Goal: Task Accomplishment & Management: Use online tool/utility

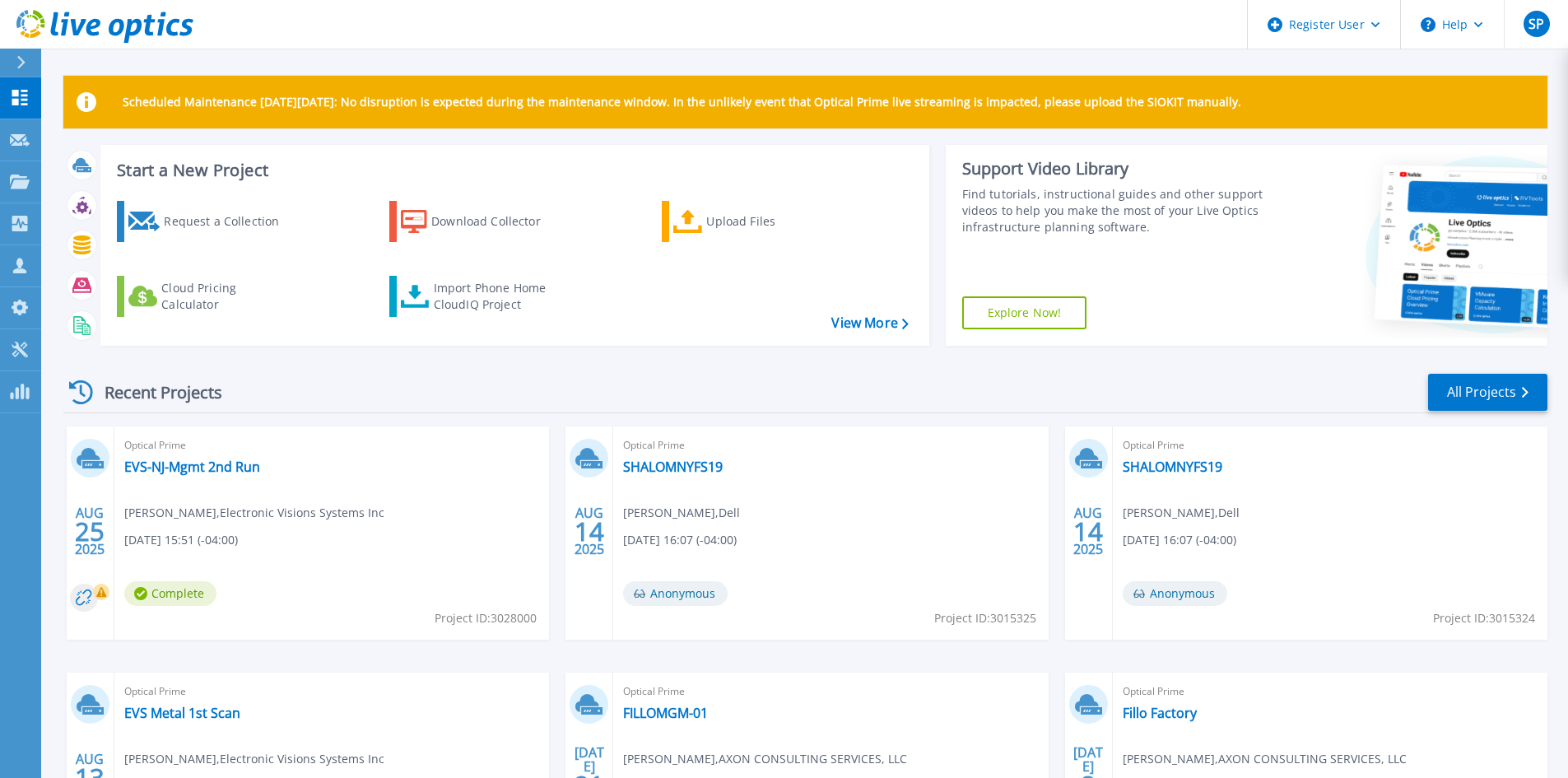
click at [18, 62] on icon at bounding box center [21, 62] width 9 height 14
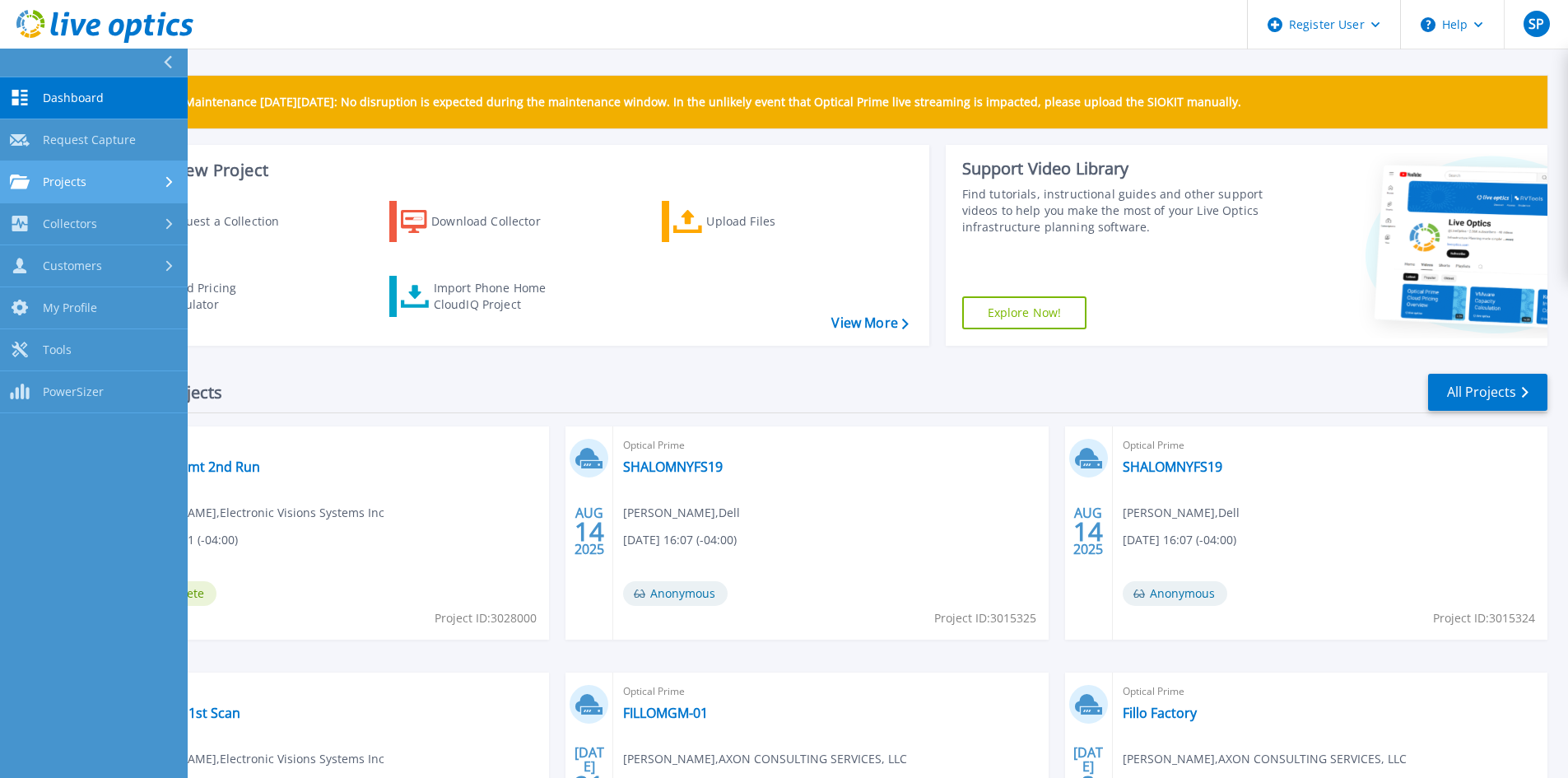
click at [111, 174] on div "Projects" at bounding box center [94, 181] width 168 height 14
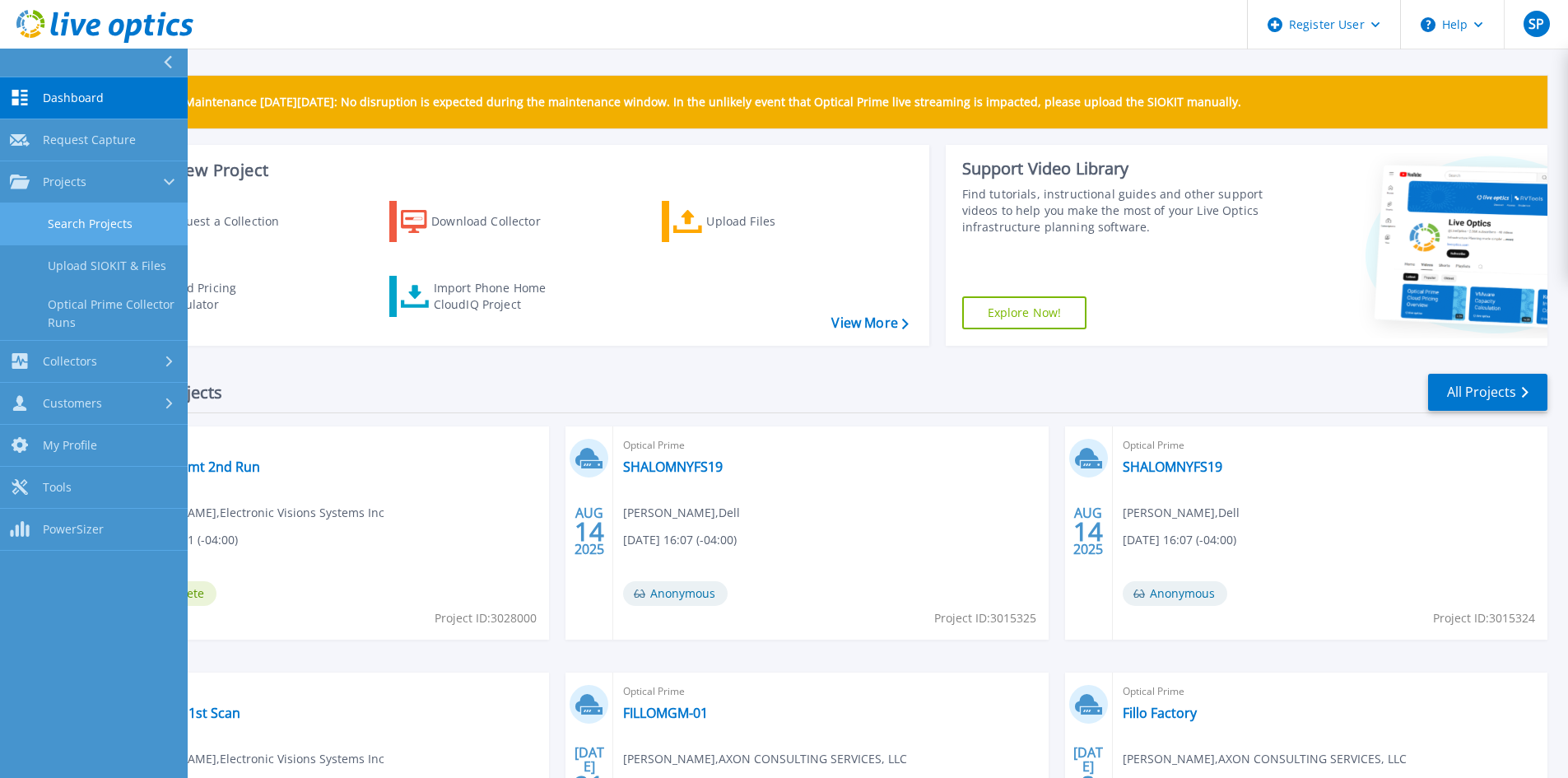
click at [103, 225] on link "Search Projects" at bounding box center [94, 224] width 188 height 42
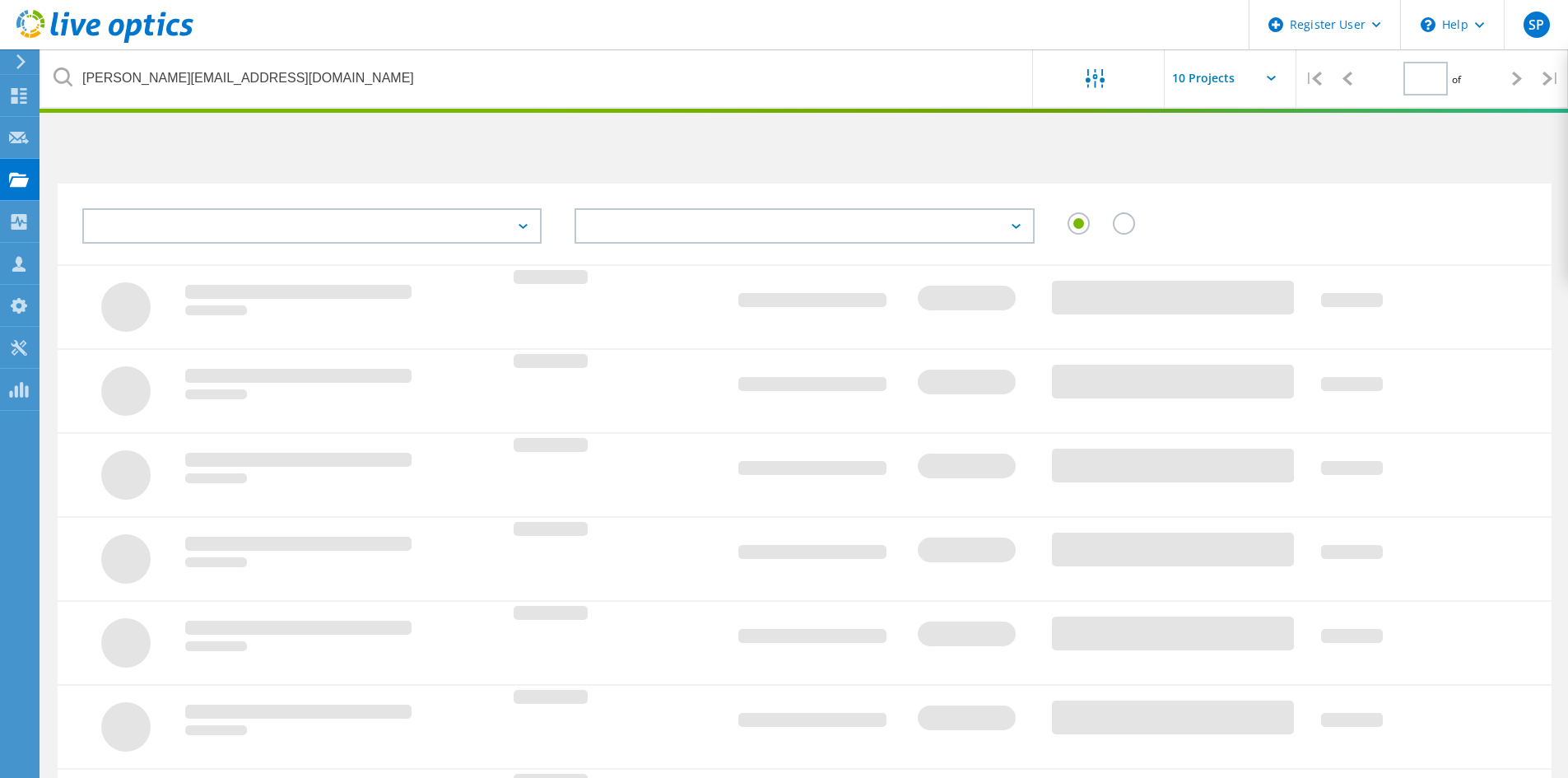
type input "1"
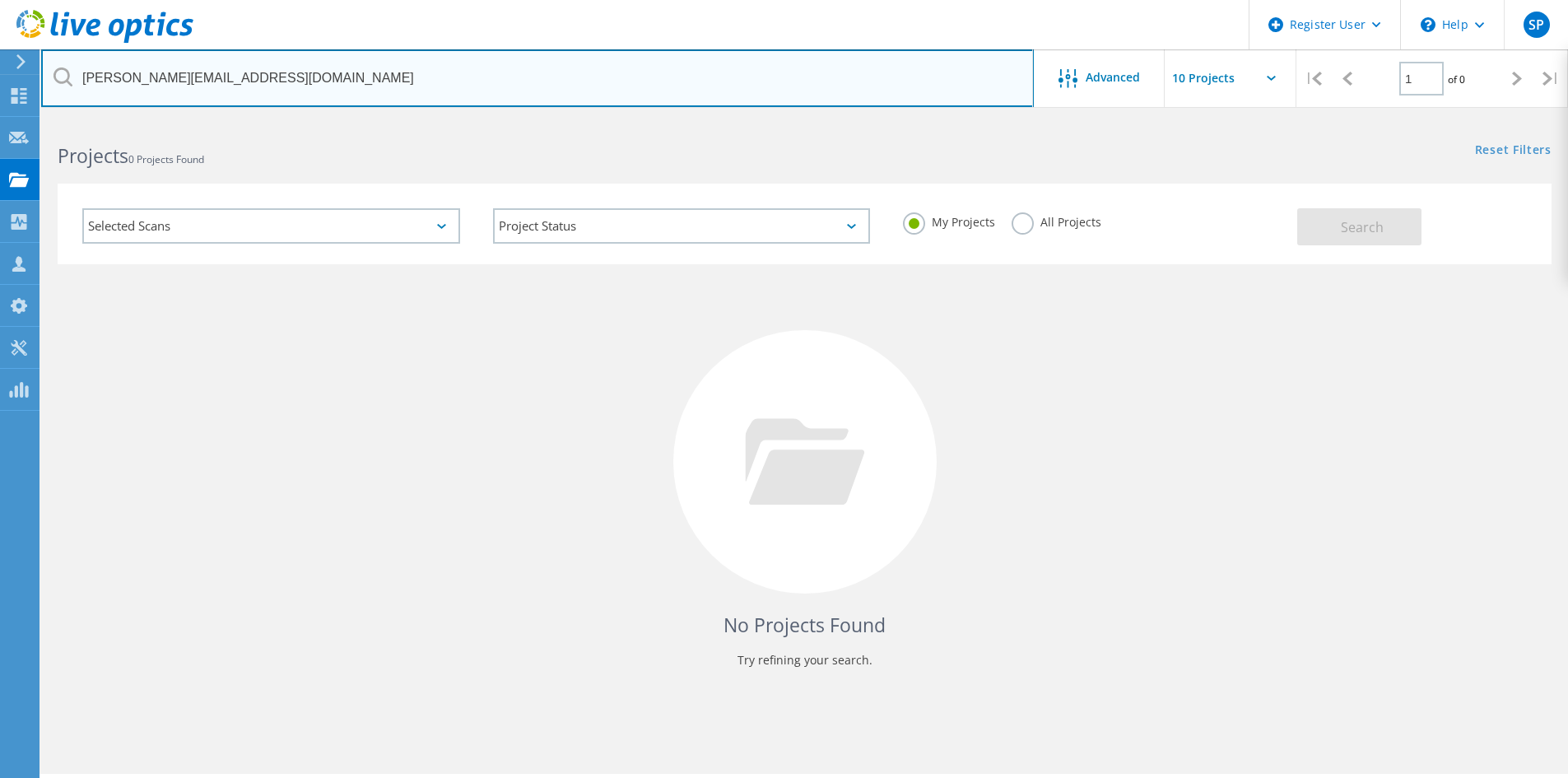
click at [327, 81] on input "[PERSON_NAME][EMAIL_ADDRESS][DOMAIN_NAME]" at bounding box center [538, 79] width 992 height 58
click at [327, 80] on input "joe.murano@solixinc.com" at bounding box center [538, 79] width 992 height 58
paste input "tfpane@clear-pane"
type input "tfpane@clear-pane.com"
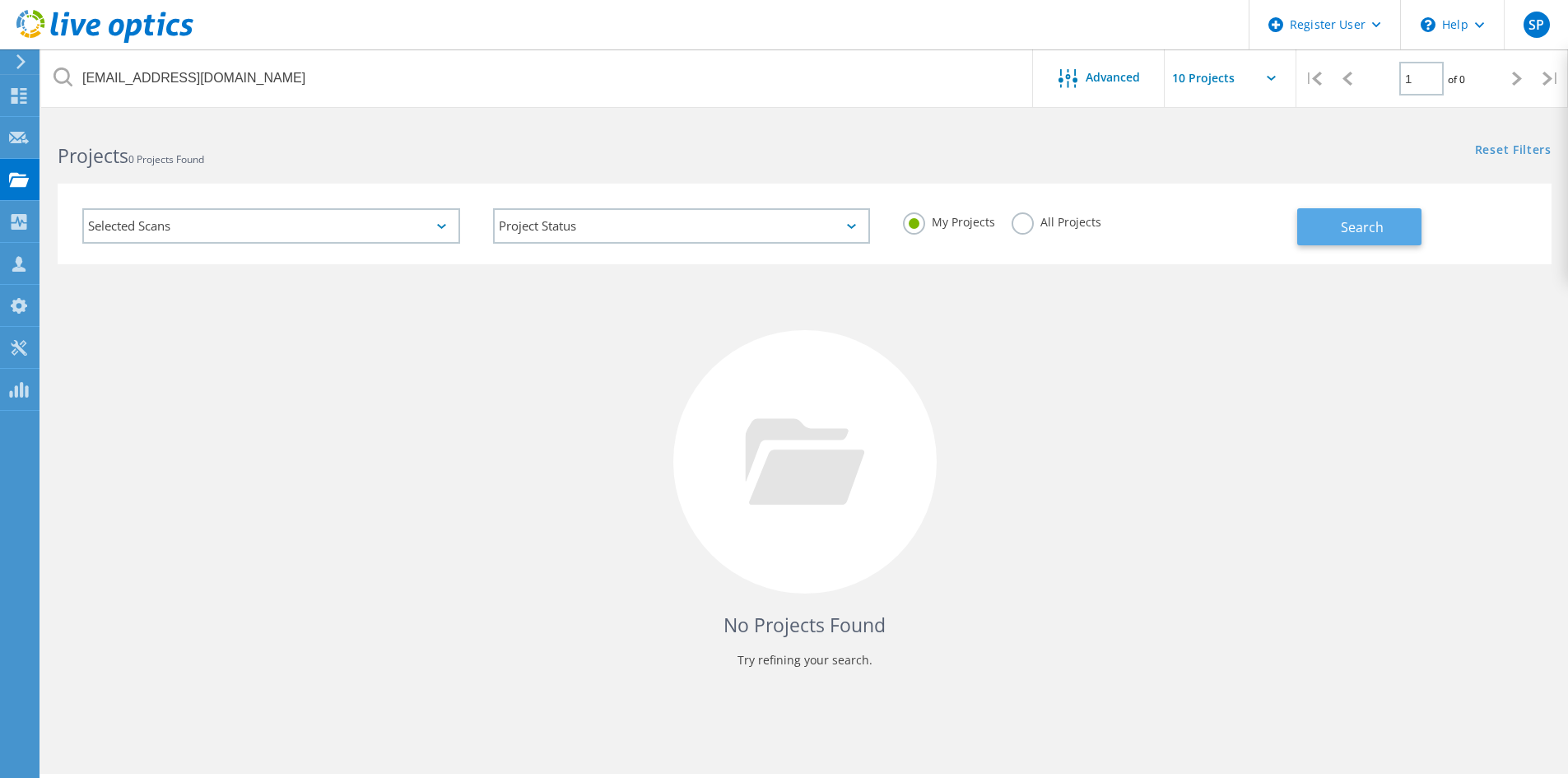
click at [1338, 208] on div "Search" at bounding box center [1420, 218] width 246 height 53
click at [1357, 220] on span "Search" at bounding box center [1361, 227] width 42 height 18
click at [1023, 219] on label "All Projects" at bounding box center [1056, 219] width 89 height 15
click at [0, 0] on input "All Projects" at bounding box center [0, 0] width 0 height 0
click at [1328, 231] on button "Search" at bounding box center [1360, 227] width 125 height 37
